Goal: Complete application form

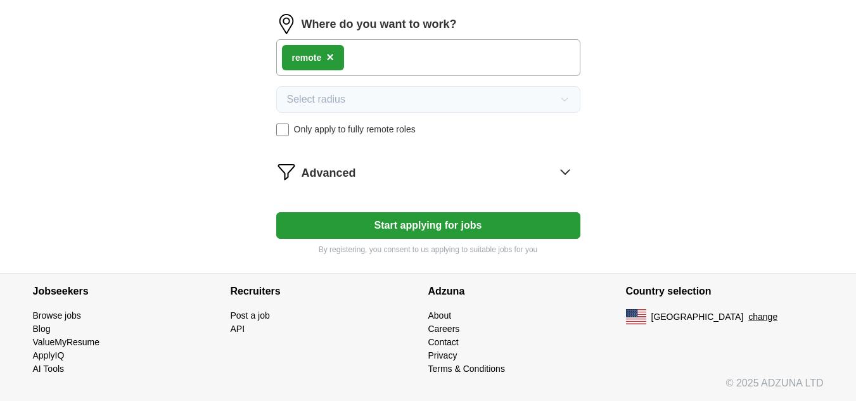
click at [452, 221] on button "Start applying for jobs" at bounding box center [428, 225] width 304 height 27
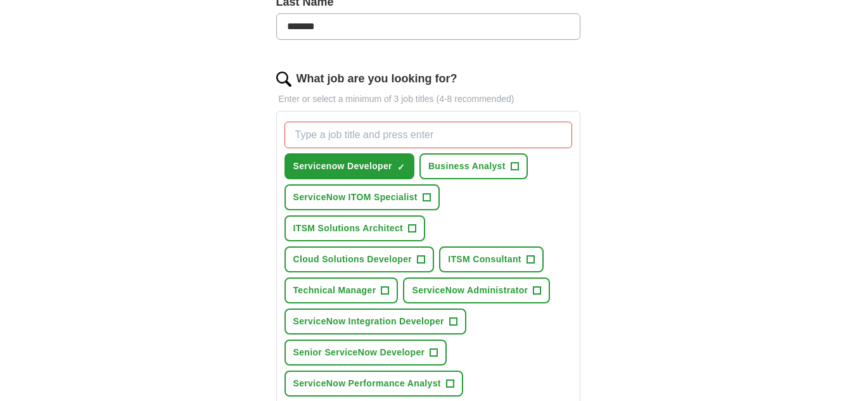
scroll to position [331, 0]
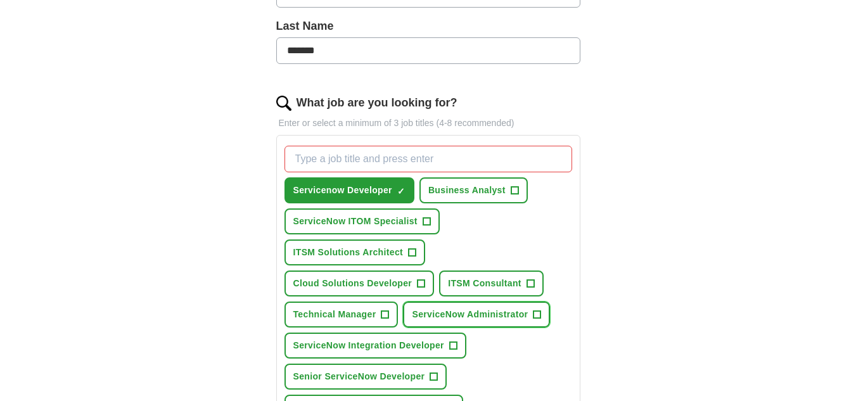
click at [441, 310] on span "ServiceNow Administrator" at bounding box center [470, 314] width 116 height 13
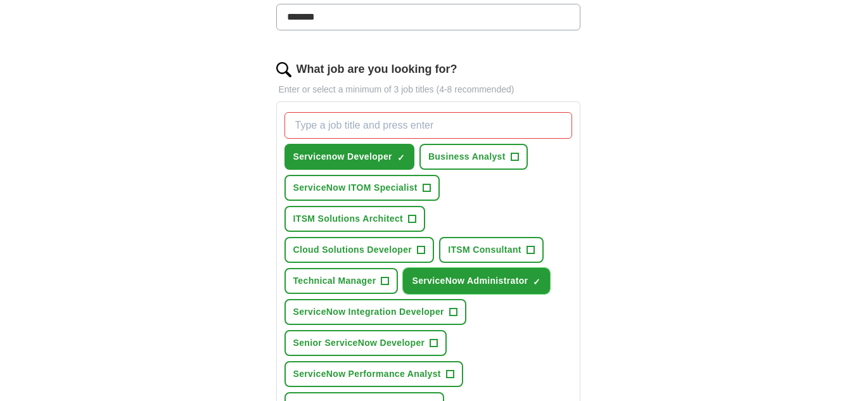
scroll to position [395, 0]
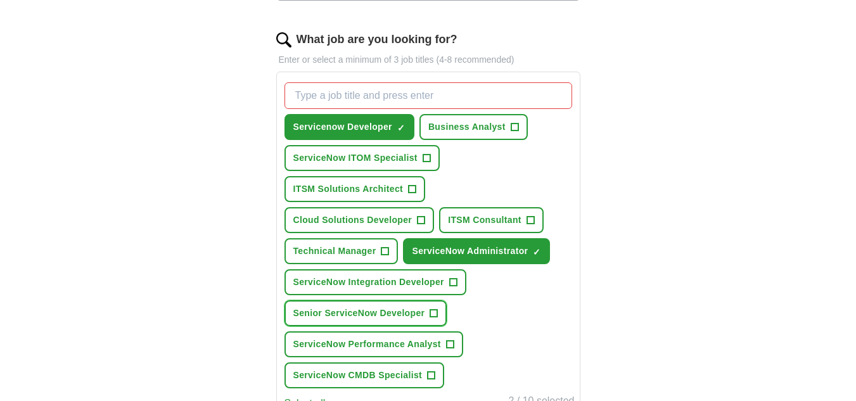
click at [377, 310] on span "Senior ServiceNow Developer" at bounding box center [359, 313] width 132 height 13
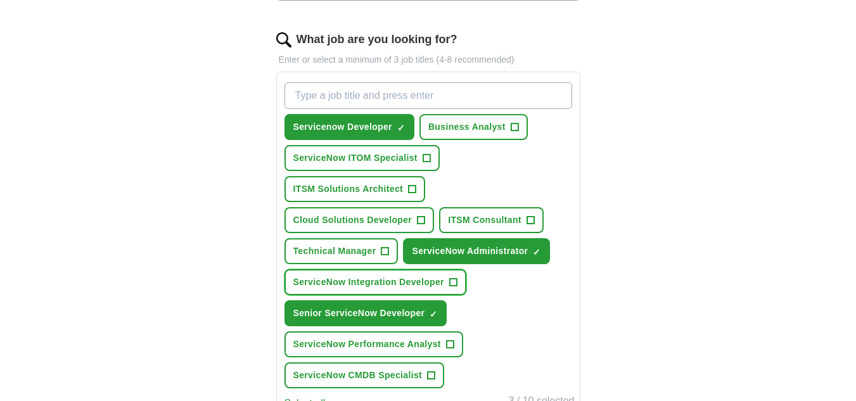
click at [393, 282] on span "ServiceNow Integration Developer" at bounding box center [368, 281] width 151 height 13
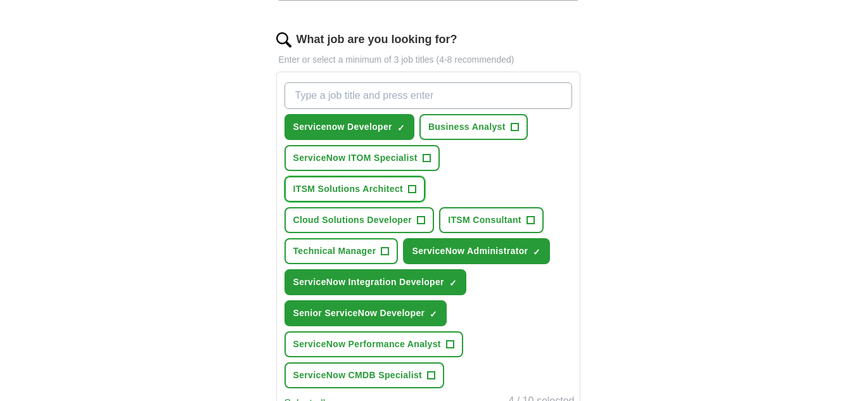
click at [348, 186] on span "ITSM Solutions Architect" at bounding box center [348, 188] width 110 height 13
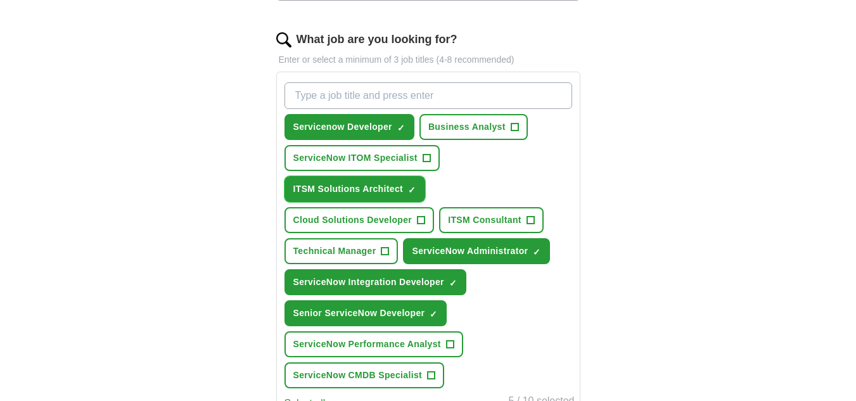
click at [360, 195] on span "ITSM Solutions Architect" at bounding box center [348, 188] width 110 height 13
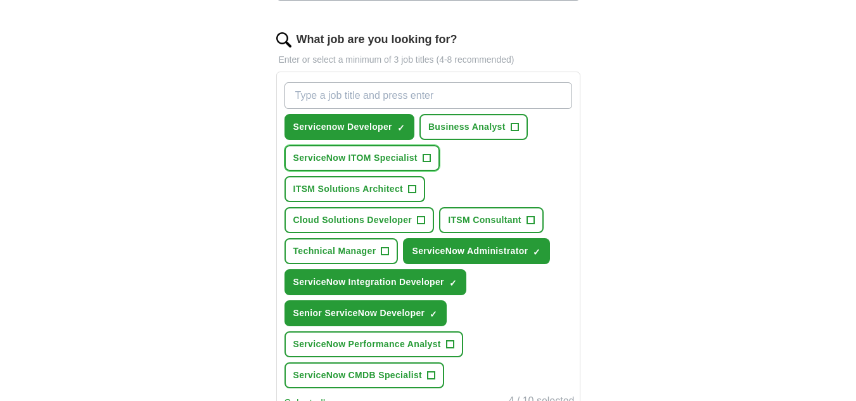
click at [375, 157] on span "ServiceNow ITOM Specialist" at bounding box center [355, 157] width 124 height 13
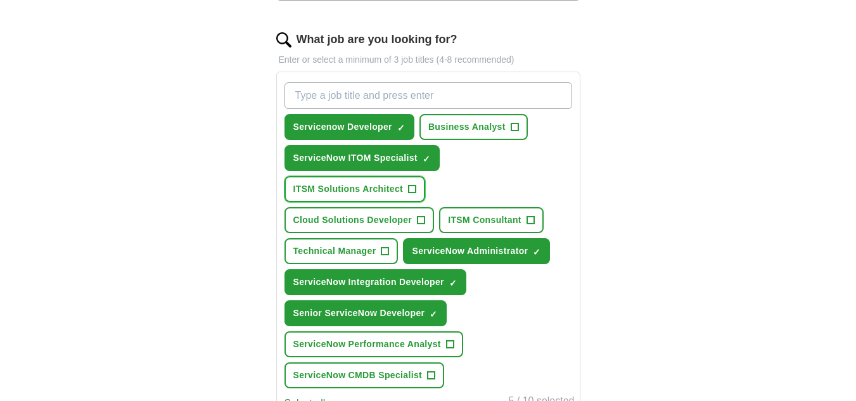
click at [375, 178] on button "ITSM Solutions Architect +" at bounding box center [354, 189] width 141 height 26
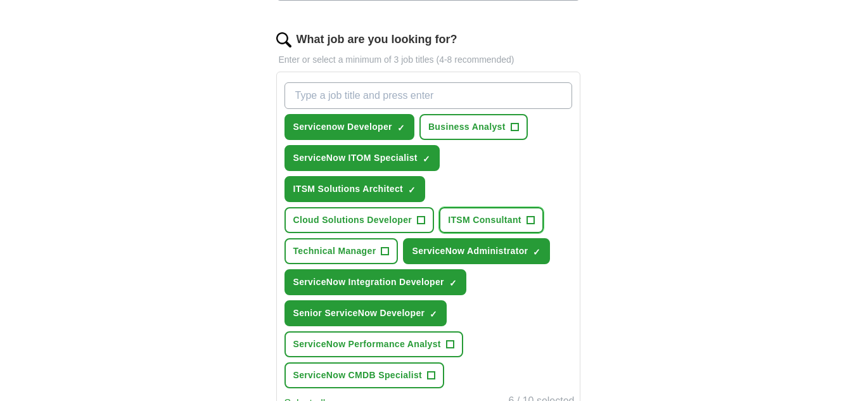
click at [483, 229] on button "ITSM Consultant +" at bounding box center [491, 220] width 104 height 26
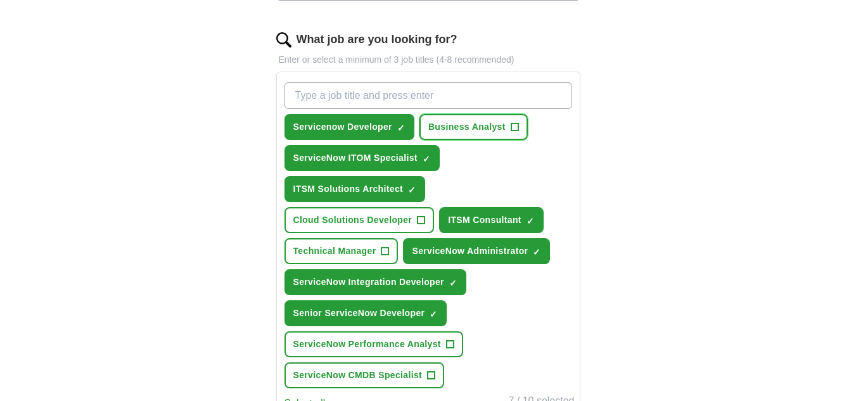
click at [459, 129] on span "Business Analyst" at bounding box center [466, 126] width 77 height 13
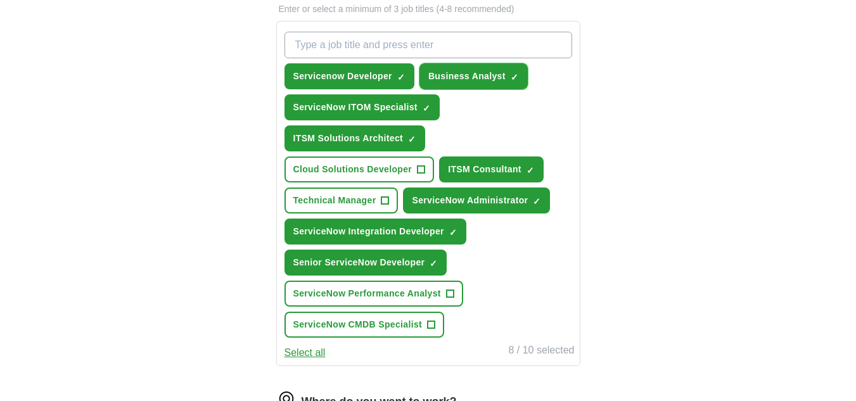
scroll to position [521, 0]
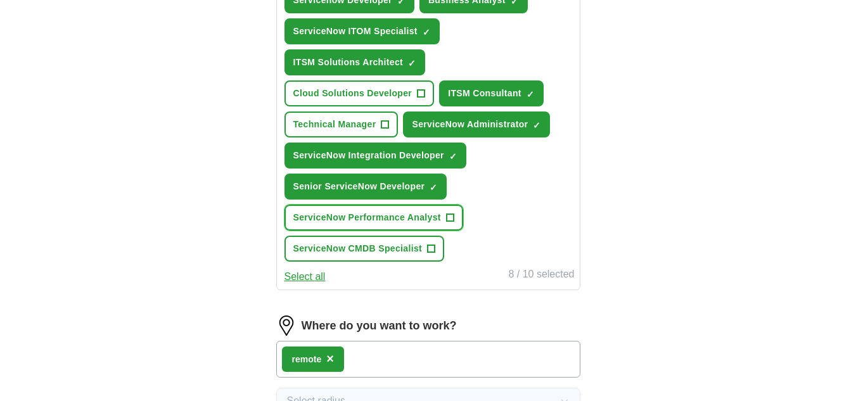
click at [377, 214] on span "ServiceNow Performance Analyst" at bounding box center [367, 217] width 148 height 13
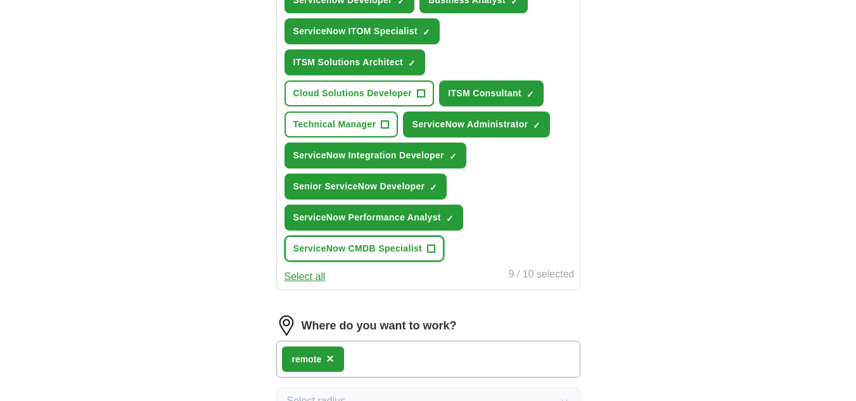
click at [380, 239] on button "ServiceNow CMDB Specialist +" at bounding box center [364, 249] width 160 height 26
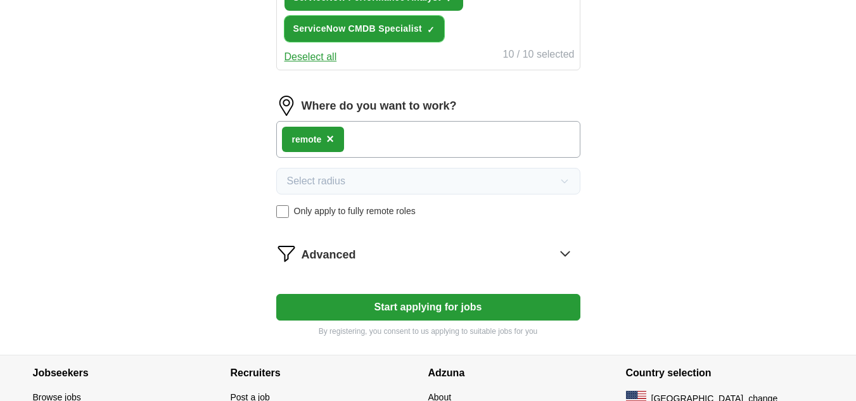
scroll to position [823, 0]
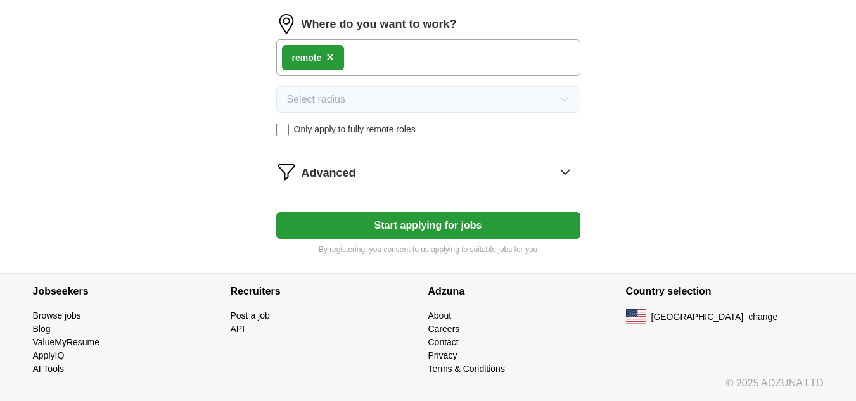
click at [411, 232] on button "Start applying for jobs" at bounding box center [428, 225] width 304 height 27
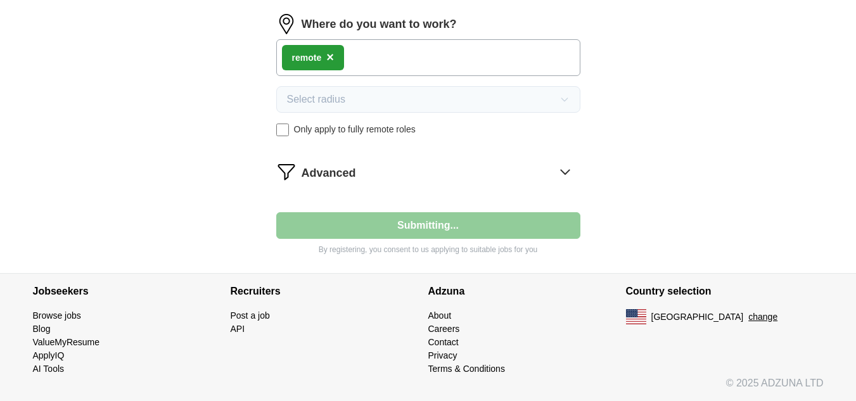
select select "**"
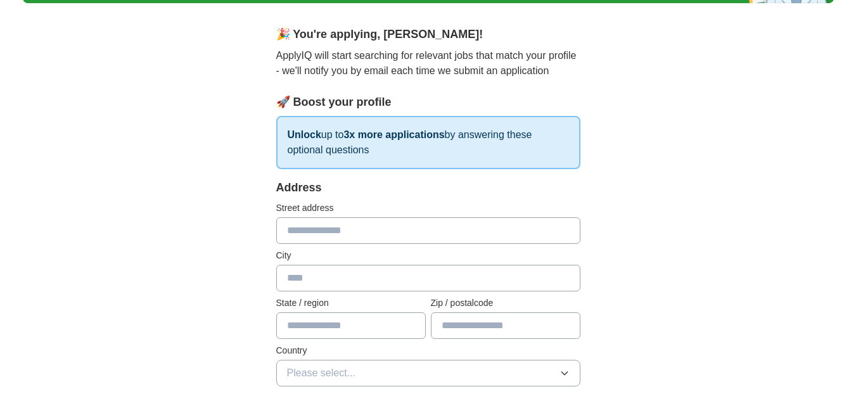
scroll to position [127, 0]
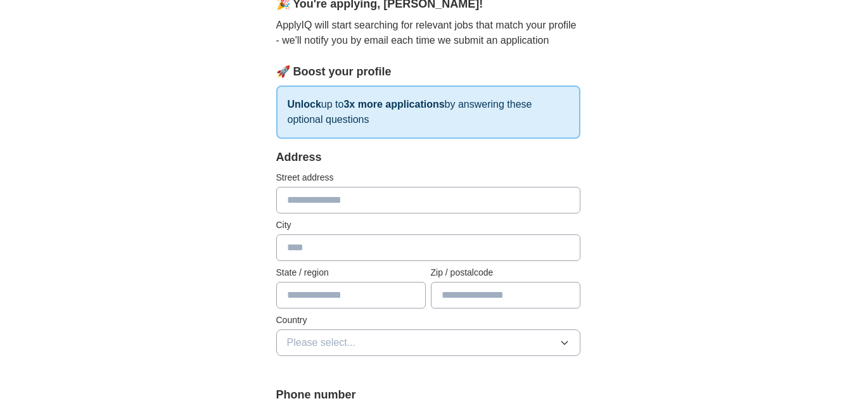
click at [352, 202] on input "text" at bounding box center [428, 200] width 304 height 27
type input "**********"
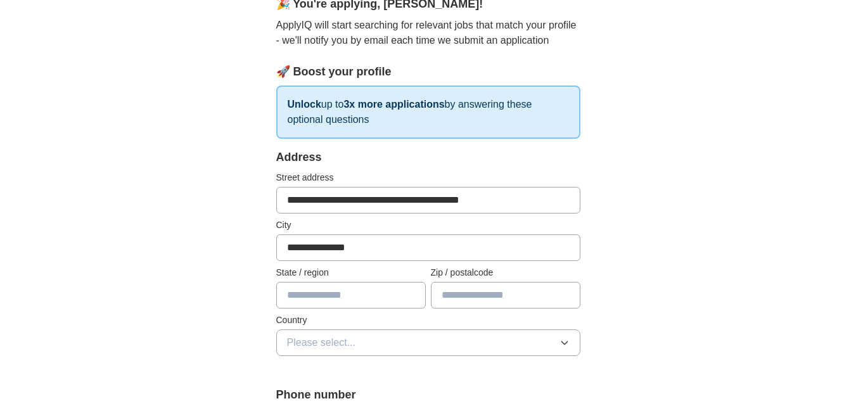
type input "**"
type input "*****"
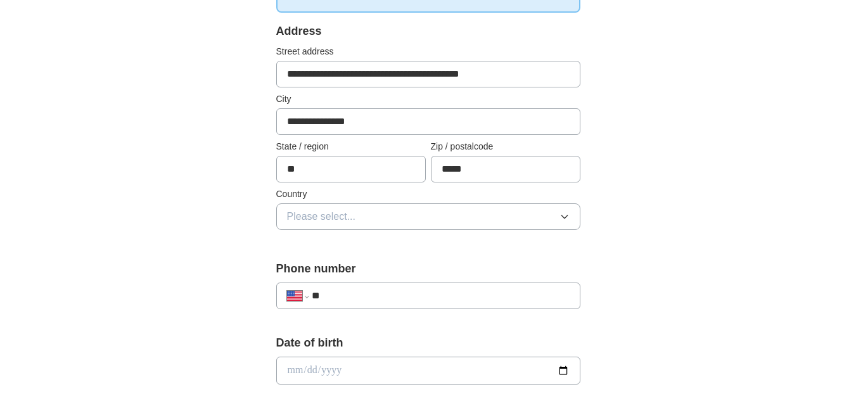
scroll to position [253, 0]
click at [331, 218] on span "Please select..." at bounding box center [321, 215] width 69 height 15
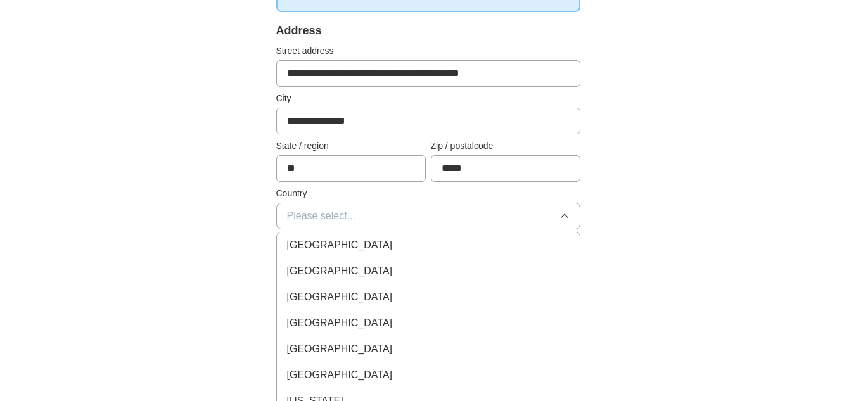
click at [351, 272] on div "United States" at bounding box center [428, 270] width 282 height 15
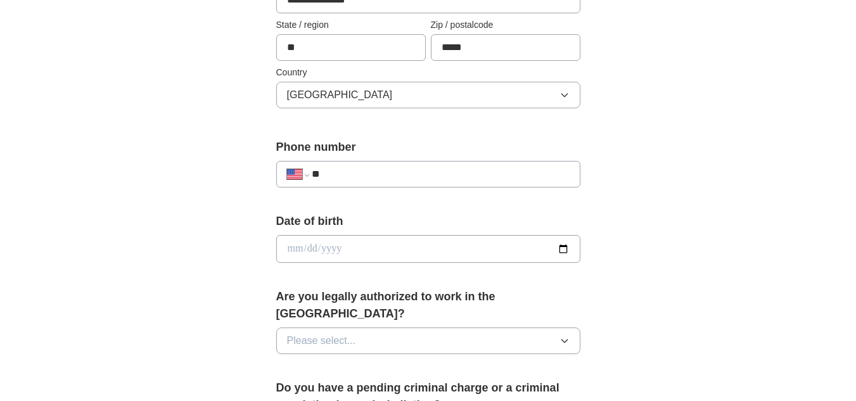
scroll to position [380, 0]
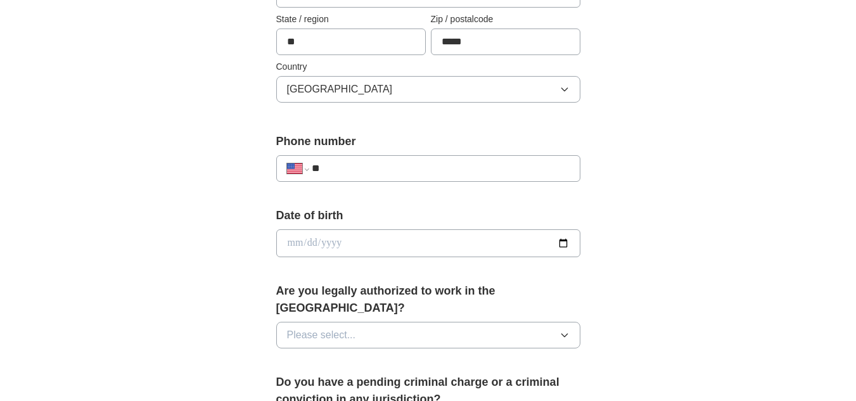
click at [369, 171] on input "**" at bounding box center [440, 168] width 257 height 15
paste input "tel"
paste input "**********"
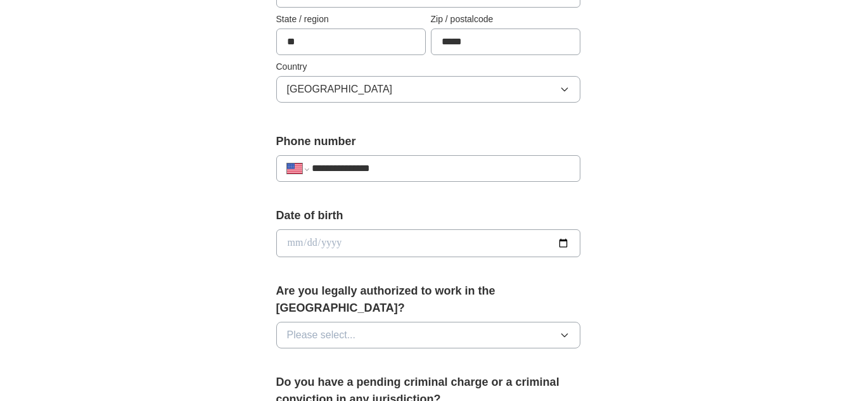
type input "**********"
click at [100, 220] on div "**********" at bounding box center [428, 235] width 811 height 1153
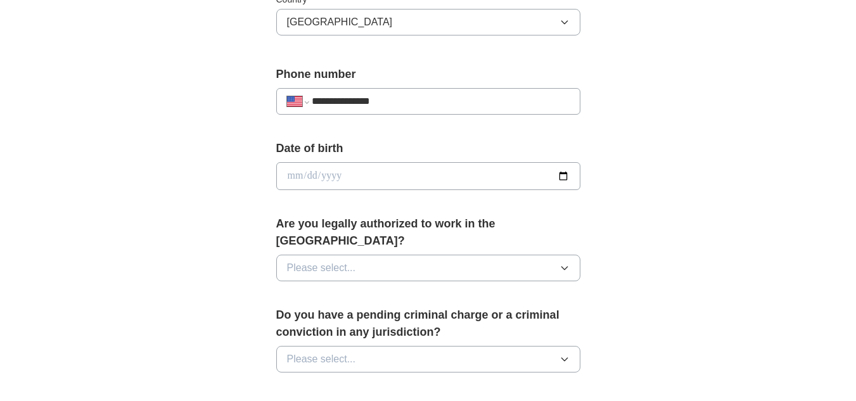
scroll to position [570, 0]
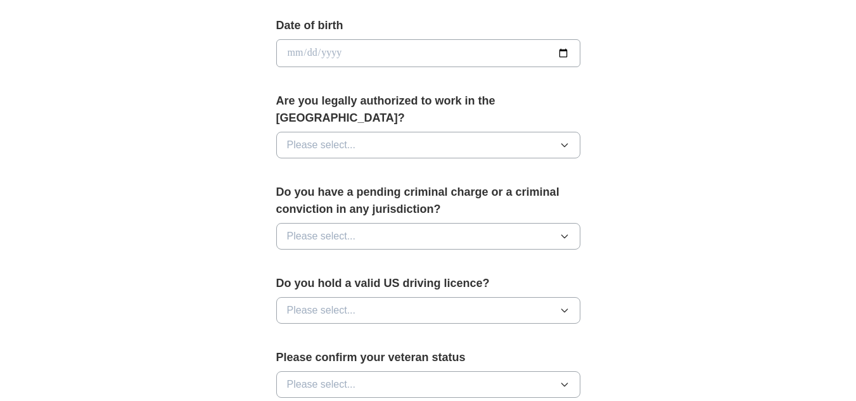
click at [397, 132] on button "Please select..." at bounding box center [428, 145] width 304 height 27
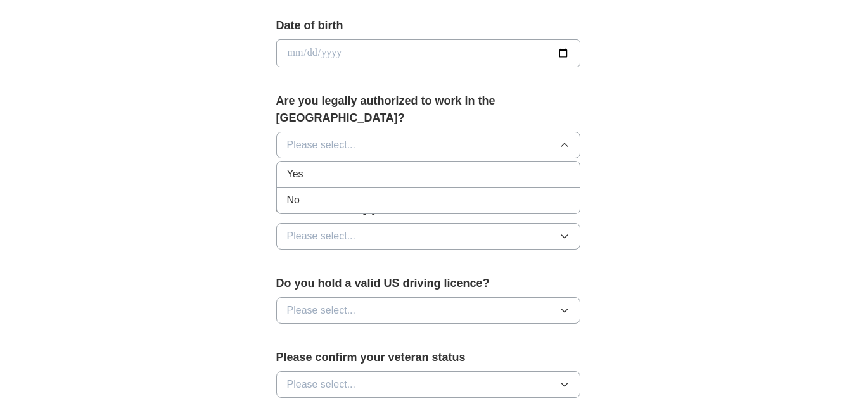
click at [389, 165] on li "Yes" at bounding box center [428, 174] width 303 height 26
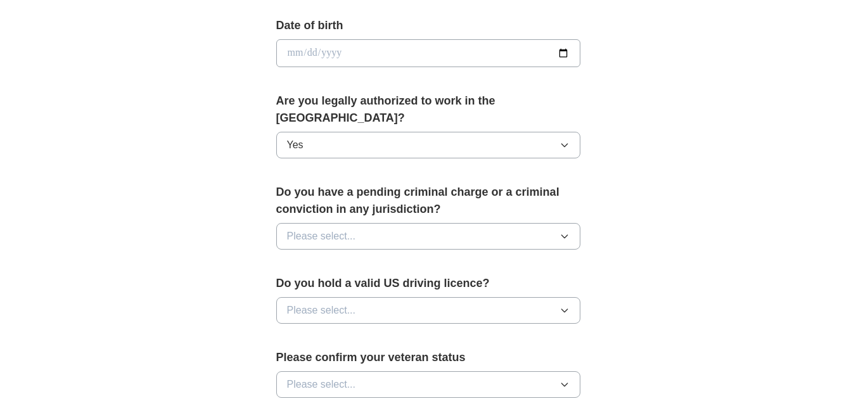
click at [395, 223] on button "Please select..." at bounding box center [428, 236] width 304 height 27
click at [396, 284] on div "No" at bounding box center [428, 291] width 282 height 15
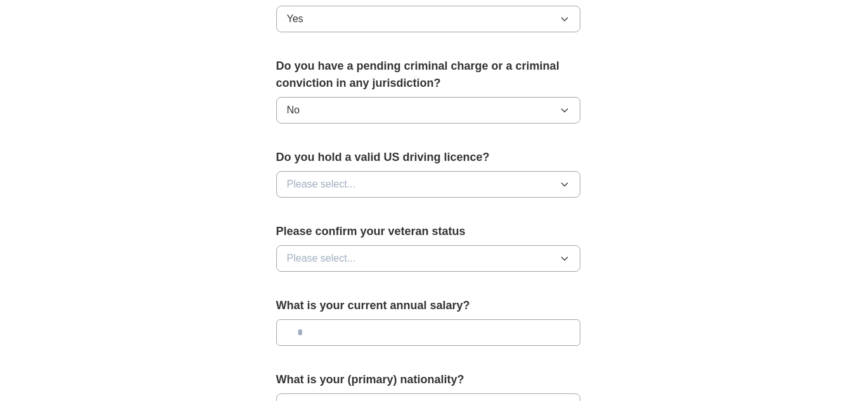
scroll to position [697, 0]
click at [357, 170] on button "Please select..." at bounding box center [428, 183] width 304 height 27
click at [358, 205] on div "Yes" at bounding box center [428, 212] width 282 height 15
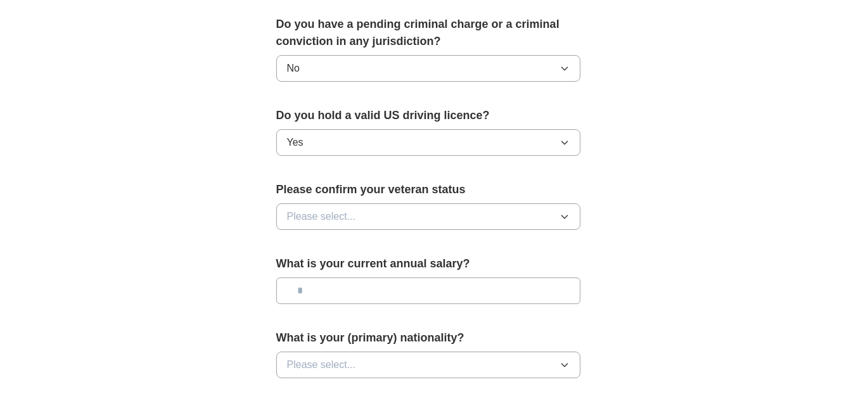
scroll to position [760, 0]
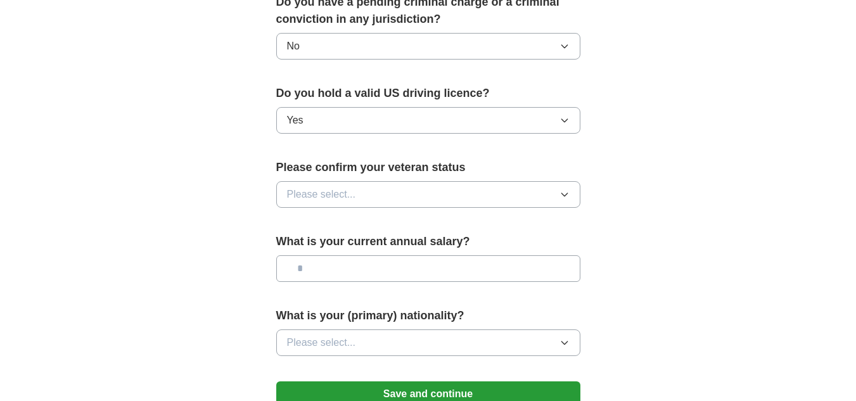
click at [367, 181] on button "Please select..." at bounding box center [428, 194] width 304 height 27
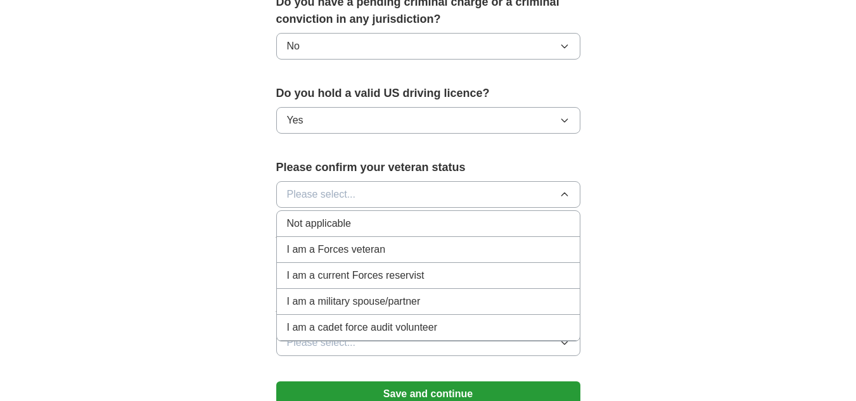
scroll to position [823, 0]
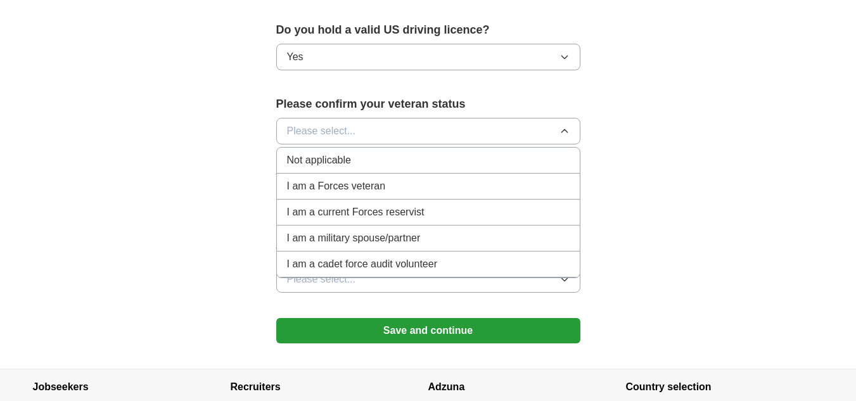
click at [362, 153] on div "Not applicable" at bounding box center [428, 160] width 282 height 15
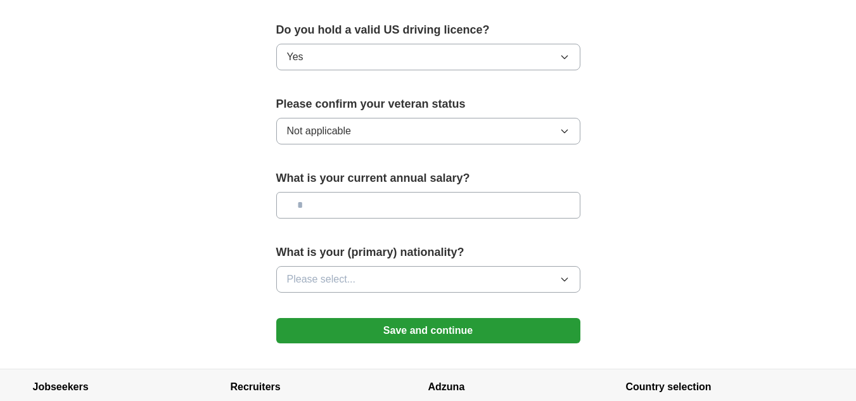
click at [357, 198] on input "text" at bounding box center [428, 205] width 304 height 27
click at [370, 192] on input "text" at bounding box center [428, 205] width 304 height 27
type input "********"
click at [375, 266] on button "Please select..." at bounding box center [428, 279] width 304 height 27
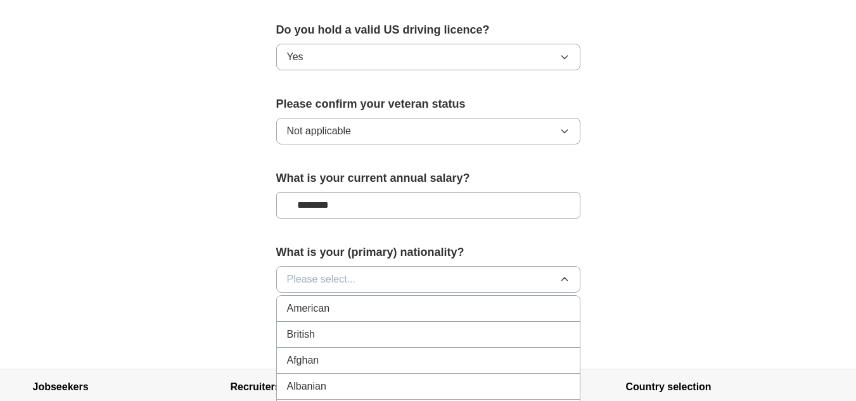
click at [371, 301] on div "American" at bounding box center [428, 308] width 282 height 15
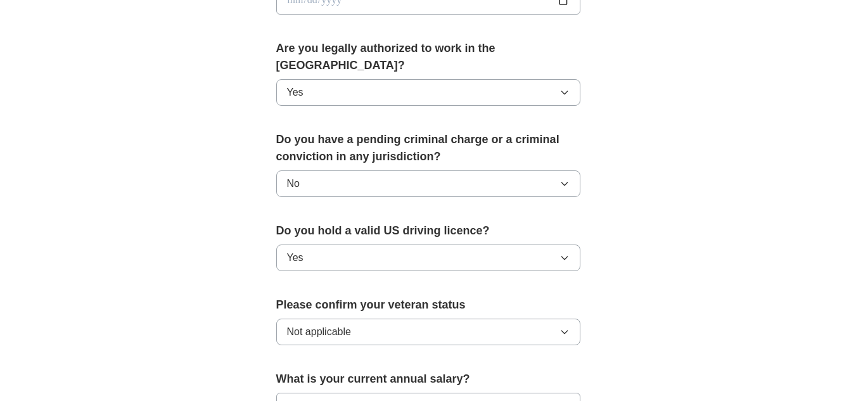
scroll to position [760, 0]
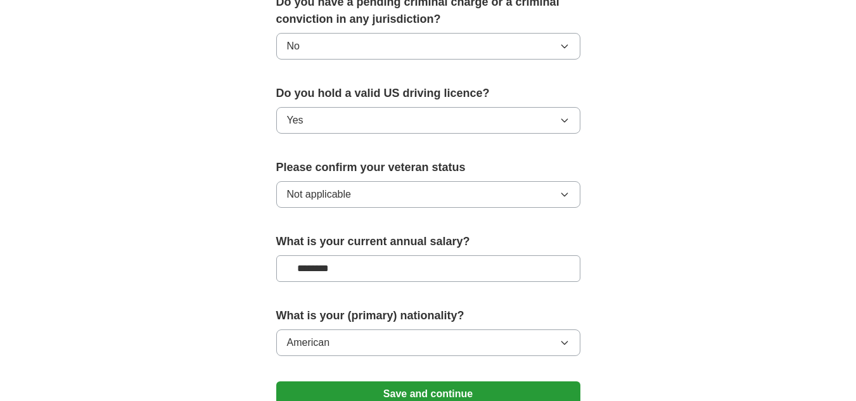
click at [469, 383] on button "Save and continue" at bounding box center [428, 393] width 304 height 25
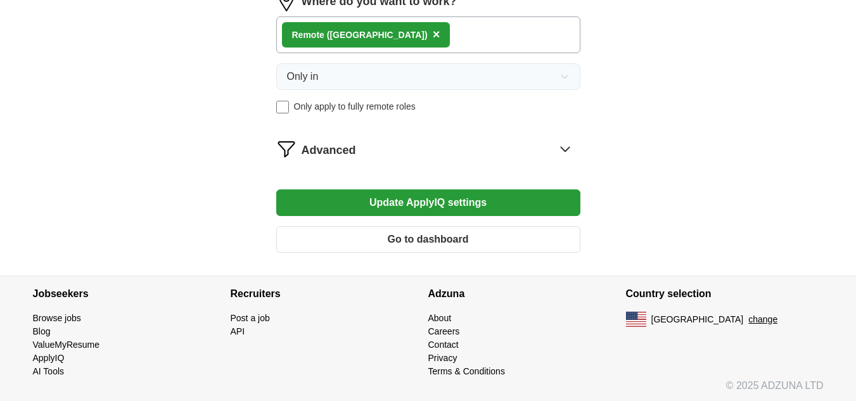
scroll to position [879, 0]
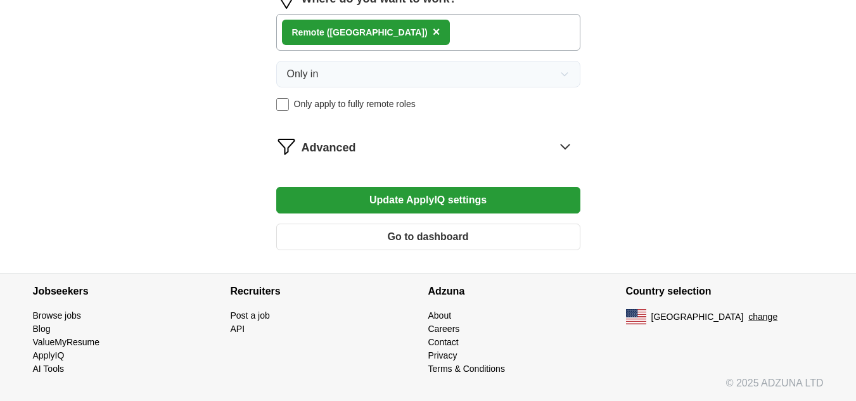
click at [557, 146] on icon at bounding box center [565, 146] width 20 height 20
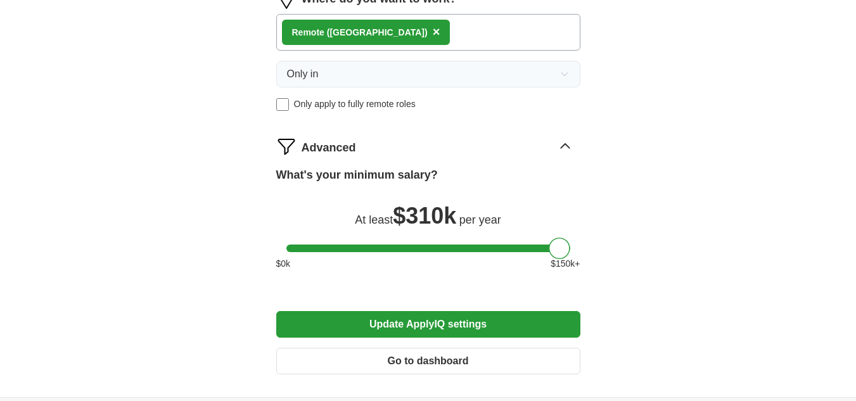
click at [450, 217] on span "$ 310k" at bounding box center [424, 216] width 63 height 26
drag, startPoint x: 557, startPoint y: 246, endPoint x: 491, endPoint y: 258, distance: 67.0
click at [491, 258] on div at bounding box center [494, 248] width 22 height 22
click at [482, 320] on button "Update ApplyIQ settings" at bounding box center [428, 324] width 304 height 27
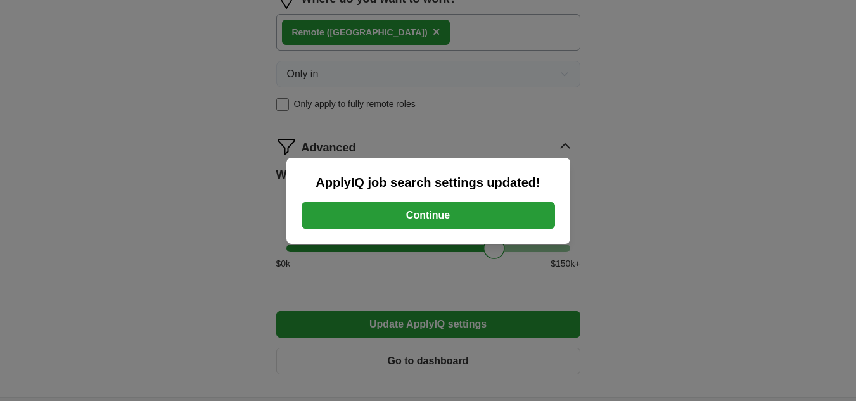
click at [394, 214] on button "Continue" at bounding box center [427, 215] width 253 height 27
